Goal: Information Seeking & Learning: Check status

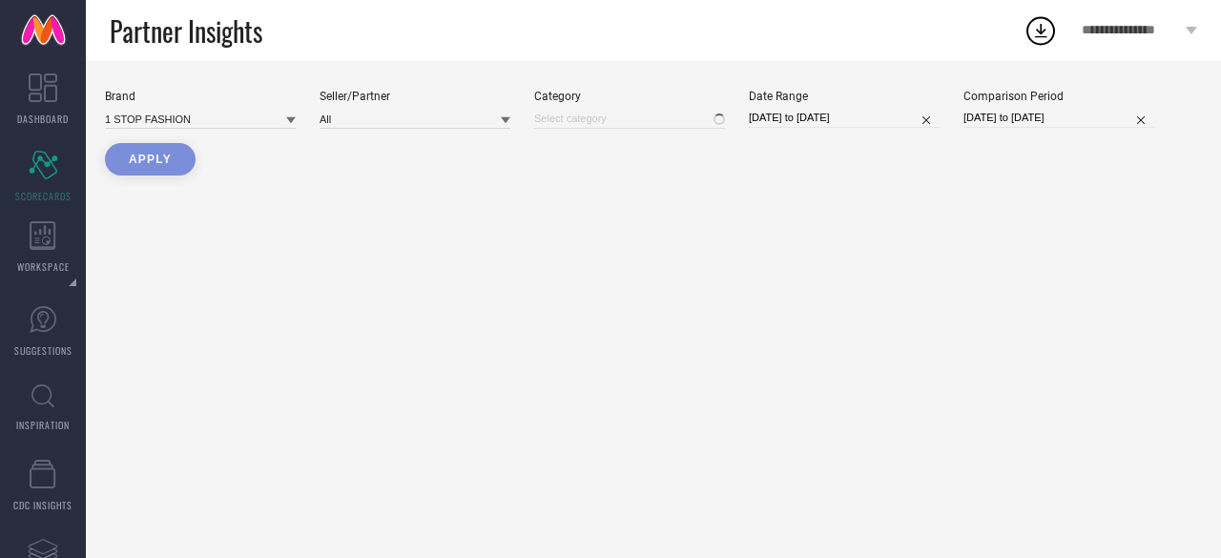
type input "All"
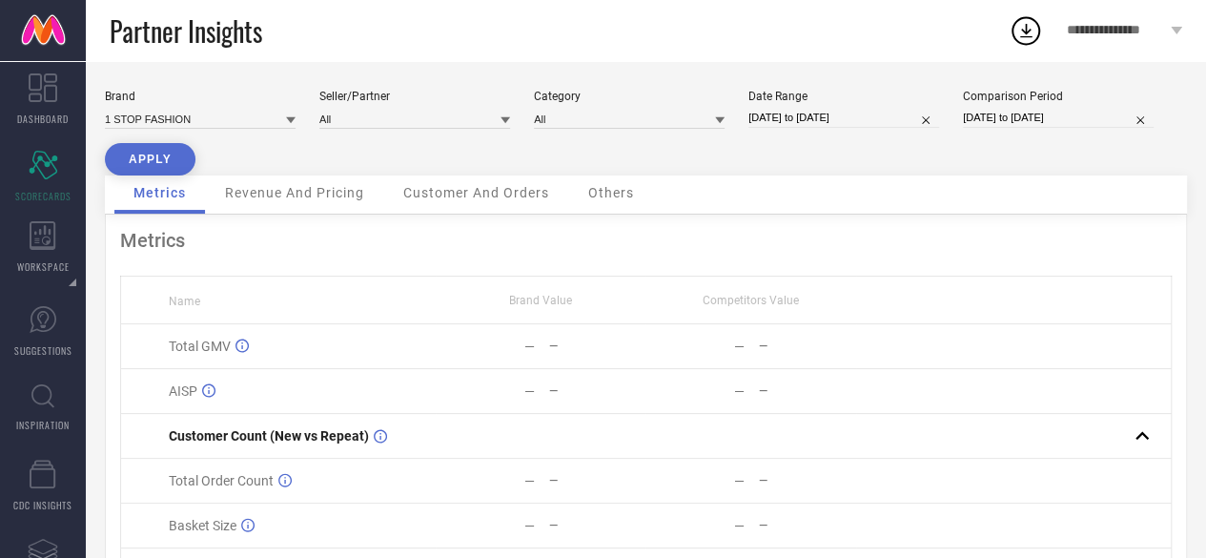
click at [291, 117] on icon at bounding box center [291, 120] width 10 height 10
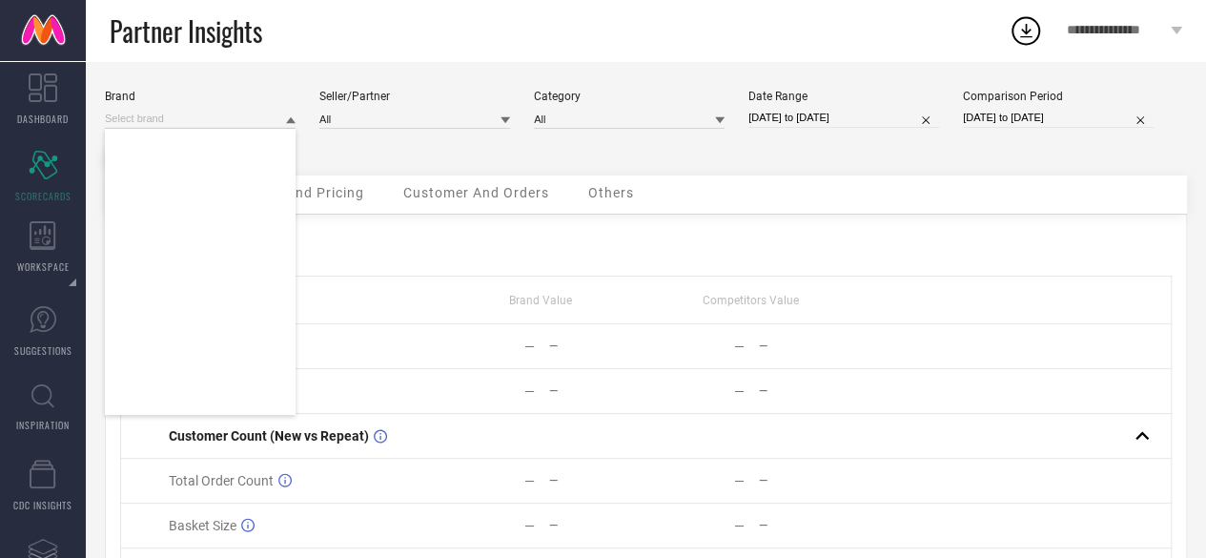
scroll to position [47724, 0]
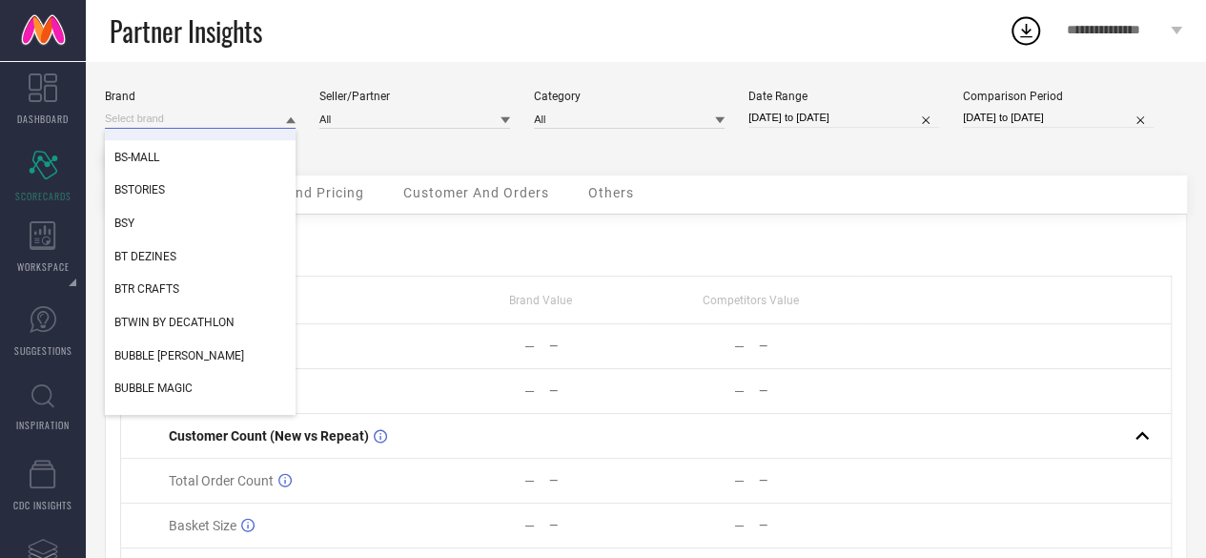
click at [189, 117] on input at bounding box center [200, 119] width 191 height 20
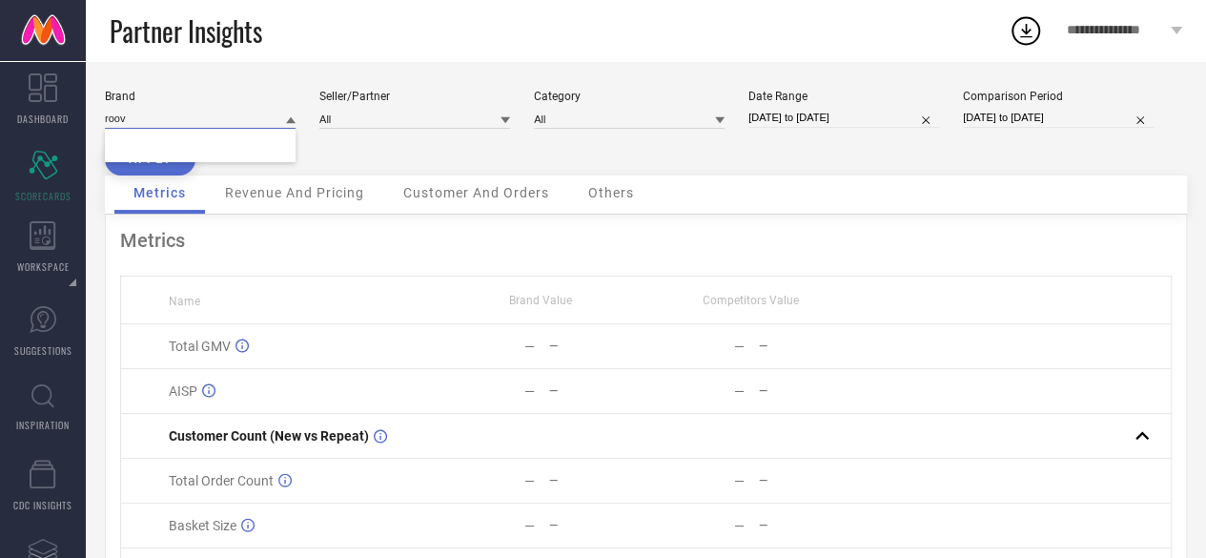
scroll to position [0, 0]
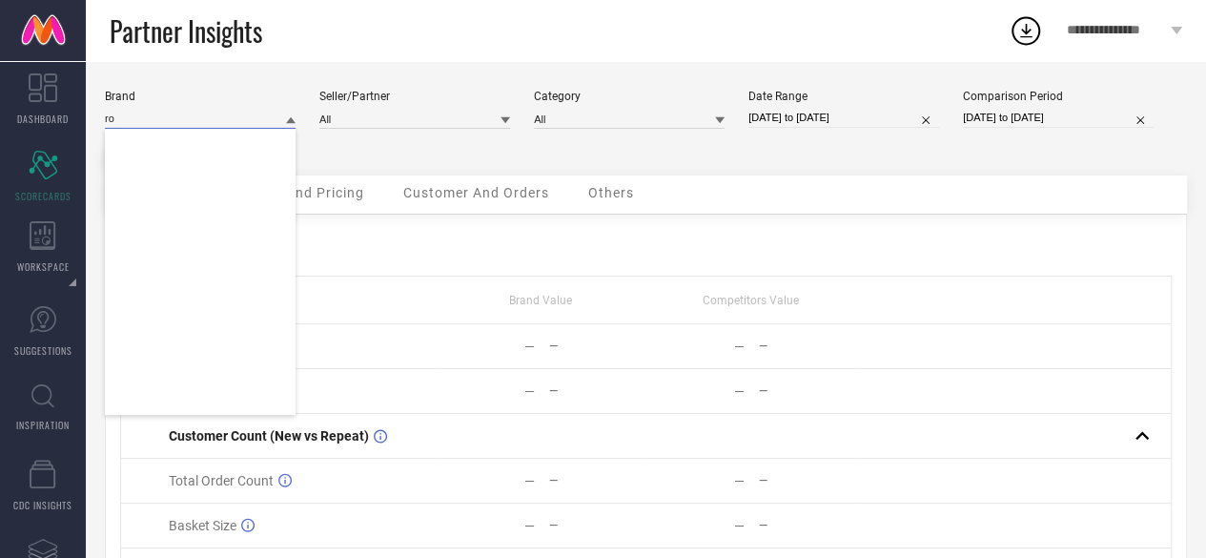
type input "r"
type input "s"
type input "n"
type input "g"
type input "t"
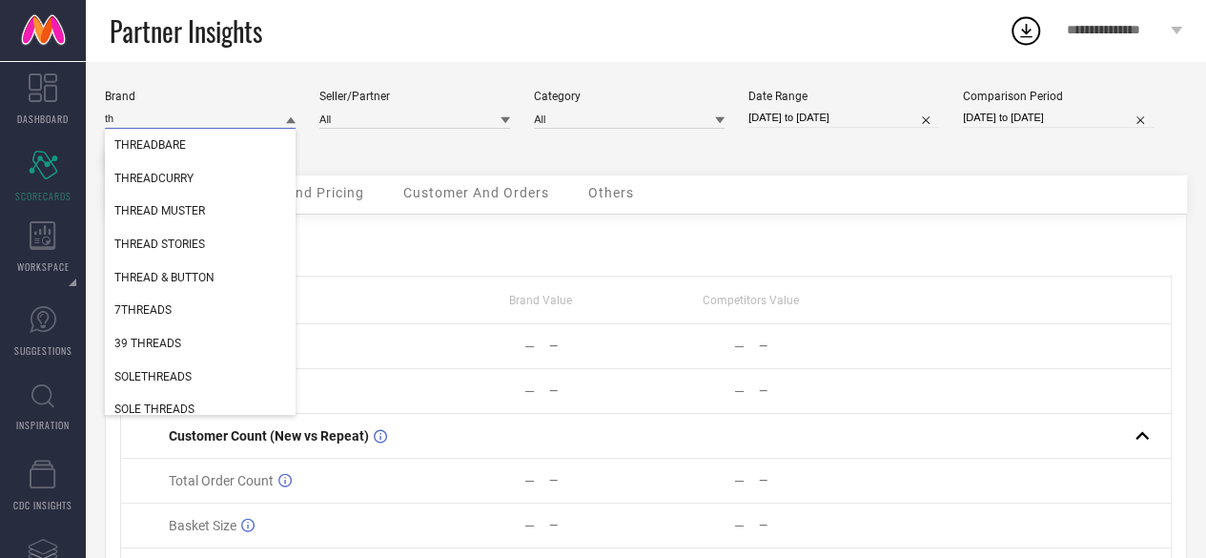
type input "t"
